Goal: Information Seeking & Learning: Check status

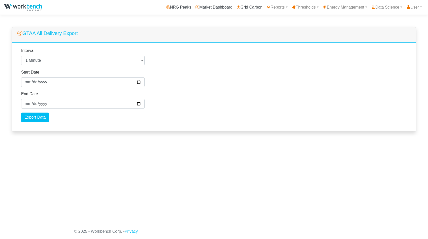
select select "1"
click at [272, 11] on link "Reports" at bounding box center [276, 7] width 25 height 10
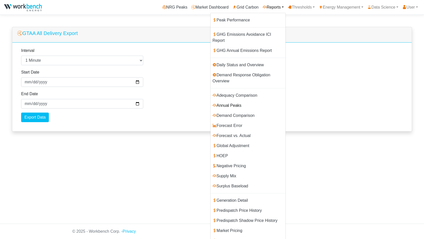
click at [235, 100] on link "Annual Peaks" at bounding box center [247, 105] width 75 height 10
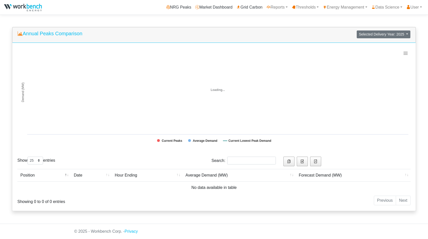
select select "25"
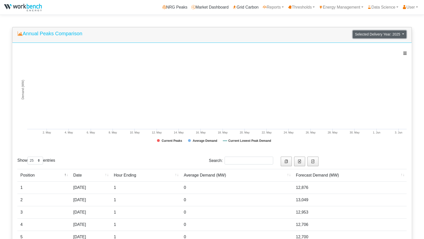
click at [399, 35] on span "Selected Delivery Year: 2025" at bounding box center [377, 34] width 45 height 4
click at [368, 52] on link "2024" at bounding box center [375, 53] width 40 height 8
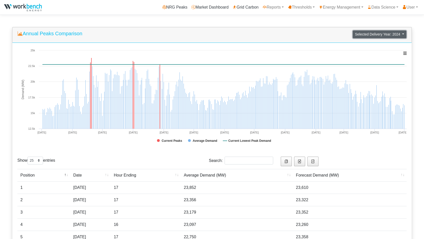
click at [381, 35] on span "Selected Delivery Year: 2024" at bounding box center [377, 34] width 45 height 4
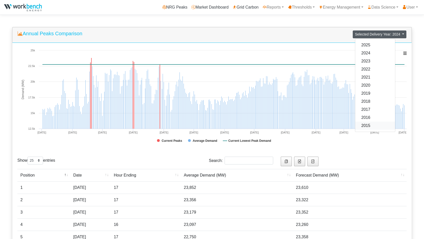
click at [375, 123] on link "2015" at bounding box center [375, 126] width 40 height 8
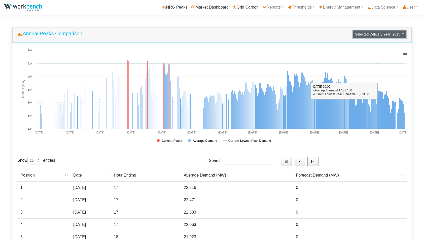
click at [385, 35] on span "Selected Delivery Year: 2015" at bounding box center [377, 34] width 45 height 4
